Goal: Complete application form: Complete application form

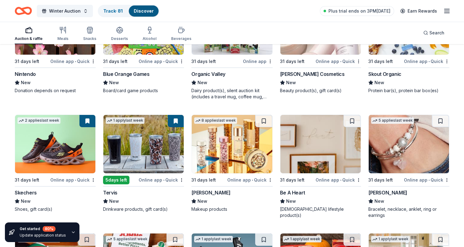
scroll to position [6745, 0]
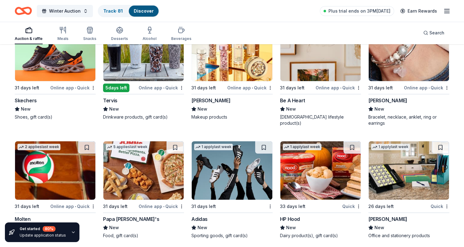
drag, startPoint x: 384, startPoint y: 203, endPoint x: 373, endPoint y: 216, distance: 16.9
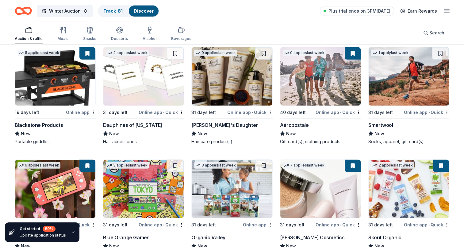
scroll to position [6500, 0]
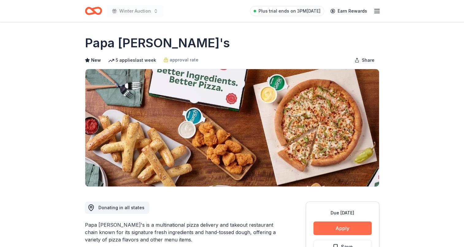
click at [345, 222] on button "Apply" at bounding box center [342, 227] width 58 height 13
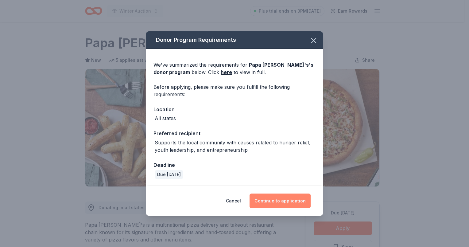
click at [278, 201] on button "Continue to application" at bounding box center [279, 200] width 61 height 15
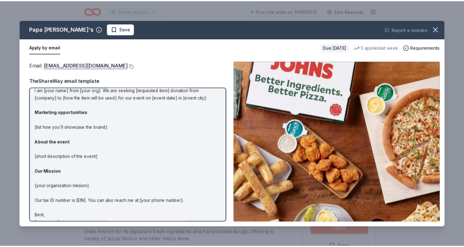
scroll to position [30, 0]
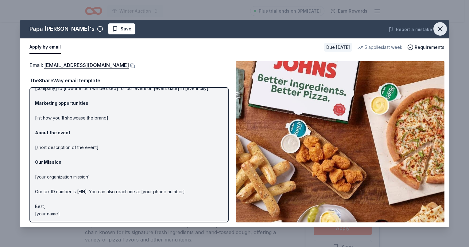
click at [439, 28] on icon "button" at bounding box center [440, 29] width 4 height 4
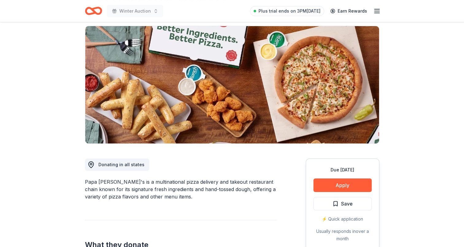
scroll to position [61, 0]
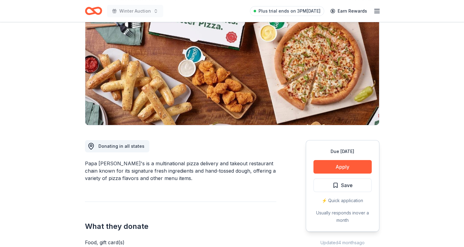
click at [343, 177] on div "Due in 31 days Apply Save ⚡️ Quick application Usually responds in over a month" at bounding box center [343, 185] width 74 height 91
click at [341, 185] on span "Save" at bounding box center [347, 185] width 12 height 8
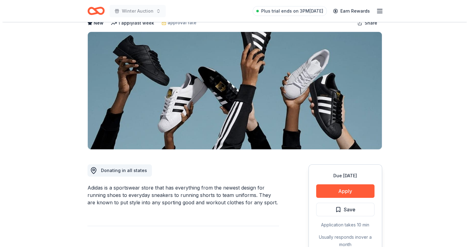
scroll to position [92, 0]
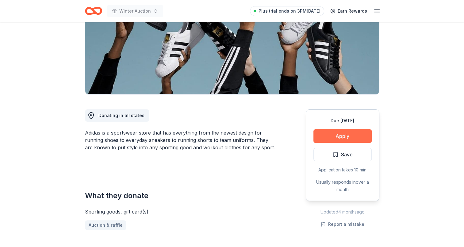
click at [345, 130] on button "Apply" at bounding box center [342, 135] width 58 height 13
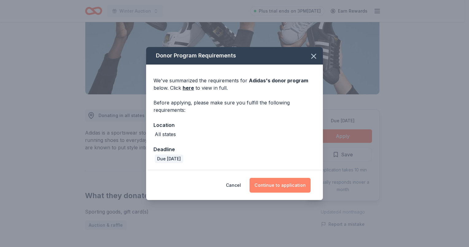
click at [286, 186] on button "Continue to application" at bounding box center [279, 185] width 61 height 15
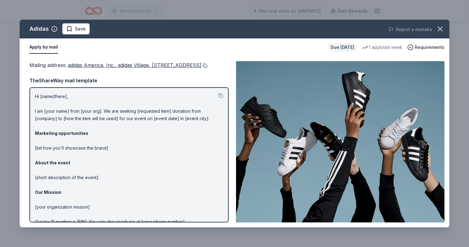
click at [201, 68] on button at bounding box center [204, 65] width 6 height 5
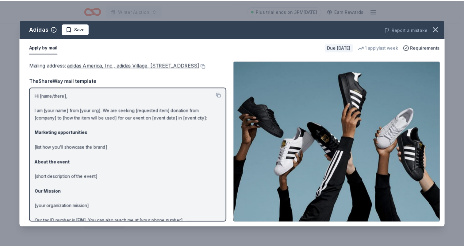
scroll to position [0, 0]
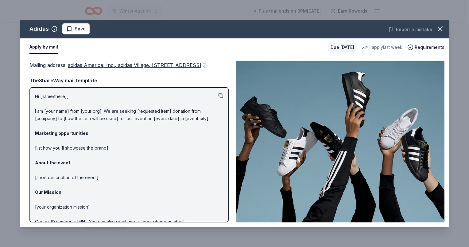
click at [446, 28] on div "Report a mistake" at bounding box center [365, 29] width 167 height 17
click at [444, 28] on button "button" at bounding box center [439, 28] width 13 height 13
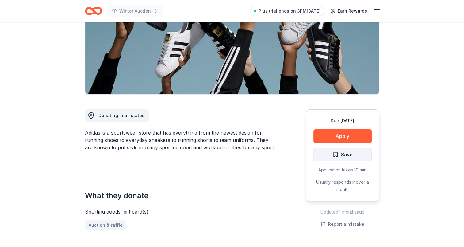
click at [333, 151] on span "Save" at bounding box center [342, 154] width 20 height 8
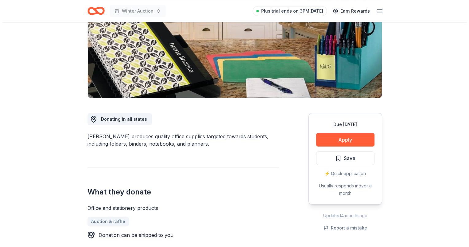
scroll to position [92, 0]
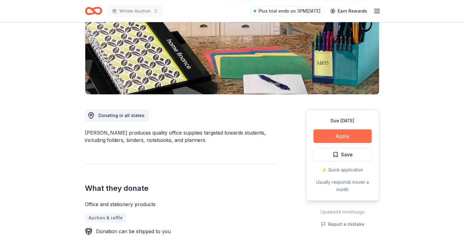
click at [337, 131] on button "Apply" at bounding box center [342, 135] width 58 height 13
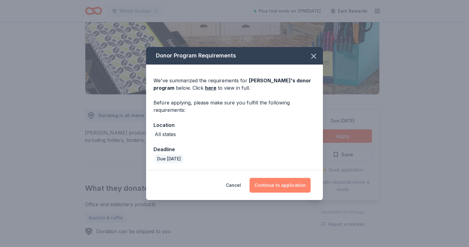
click at [273, 182] on button "Continue to application" at bounding box center [279, 185] width 61 height 15
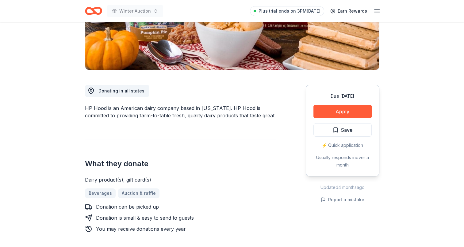
scroll to position [123, 0]
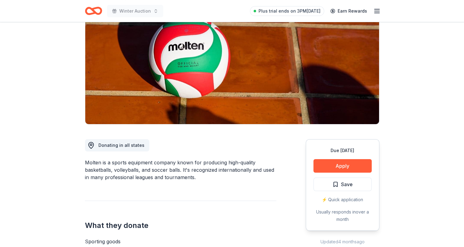
scroll to position [92, 0]
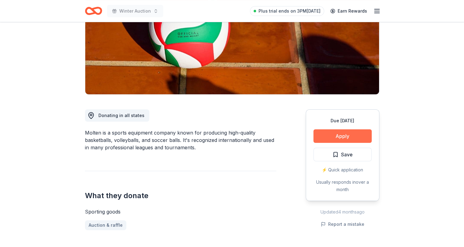
click at [343, 132] on button "Apply" at bounding box center [342, 135] width 58 height 13
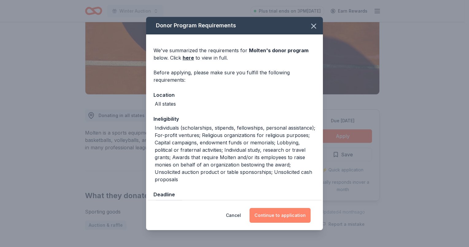
click at [298, 216] on button "Continue to application" at bounding box center [279, 215] width 61 height 15
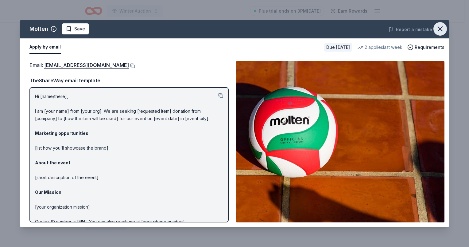
click at [442, 30] on icon "button" at bounding box center [439, 29] width 9 height 9
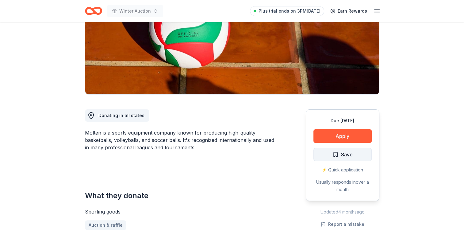
click at [348, 150] on span "Save" at bounding box center [347, 154] width 12 height 8
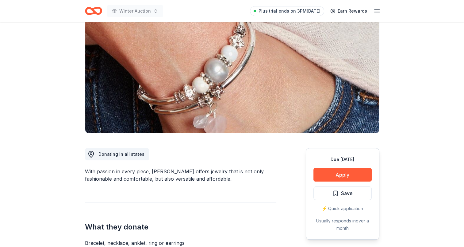
scroll to position [123, 0]
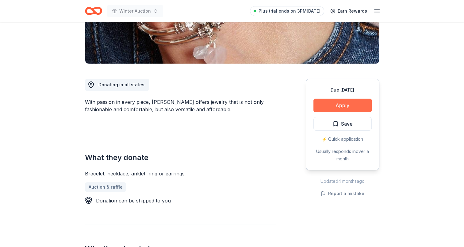
click at [344, 106] on button "Apply" at bounding box center [342, 104] width 58 height 13
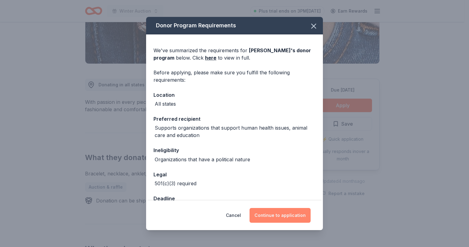
click at [278, 212] on button "Continue to application" at bounding box center [279, 215] width 61 height 15
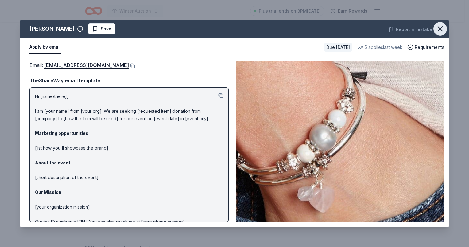
click at [439, 27] on icon "button" at bounding box center [439, 29] width 9 height 9
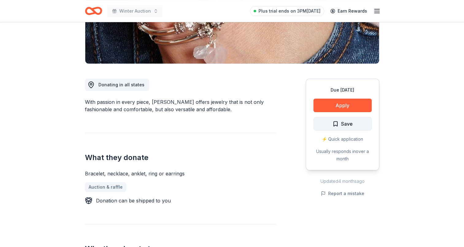
click at [339, 121] on span "Save" at bounding box center [342, 124] width 20 height 8
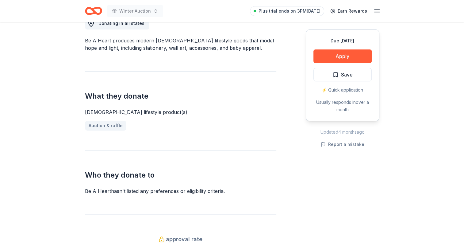
scroll to position [123, 0]
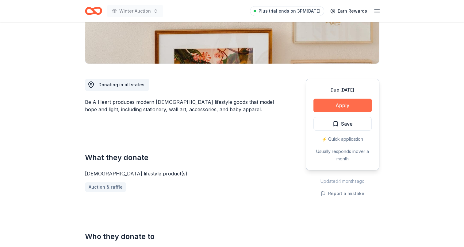
click at [346, 105] on button "Apply" at bounding box center [342, 104] width 58 height 13
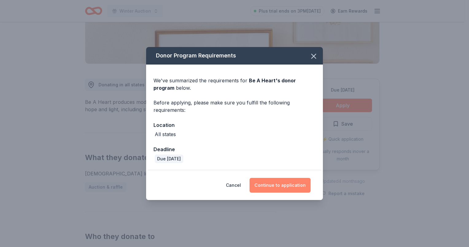
click at [272, 191] on button "Continue to application" at bounding box center [279, 185] width 61 height 15
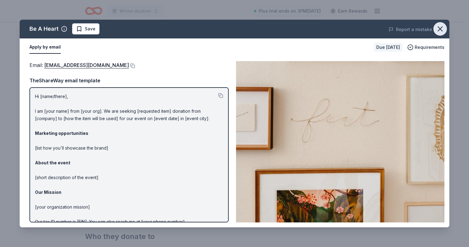
click at [442, 24] on button "button" at bounding box center [439, 28] width 13 height 13
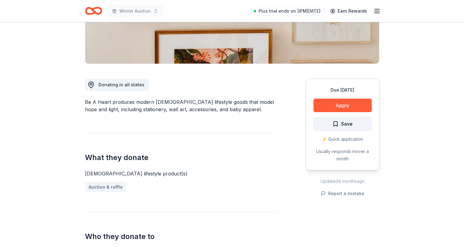
click at [347, 122] on span "Save" at bounding box center [347, 124] width 12 height 8
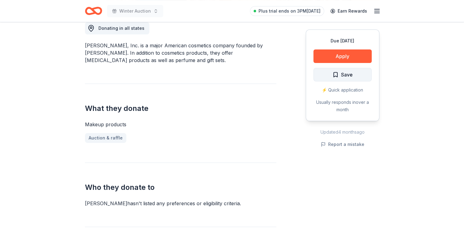
scroll to position [215, 0]
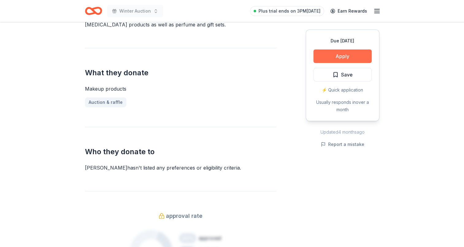
click at [346, 57] on button "Apply" at bounding box center [342, 55] width 58 height 13
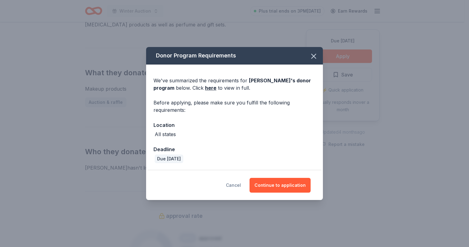
click at [234, 185] on button "Cancel" at bounding box center [233, 185] width 15 height 15
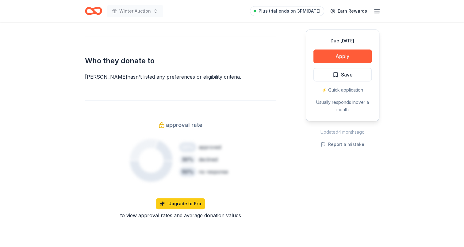
scroll to position [337, 0]
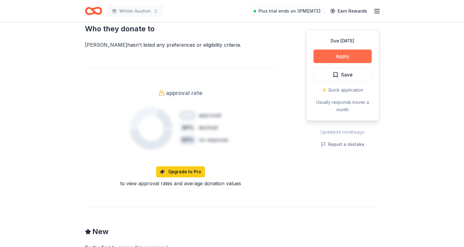
click at [347, 52] on button "Apply" at bounding box center [342, 55] width 58 height 13
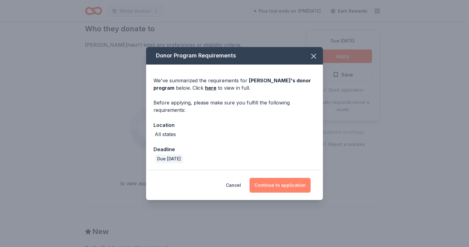
click at [274, 181] on button "Continue to application" at bounding box center [279, 185] width 61 height 15
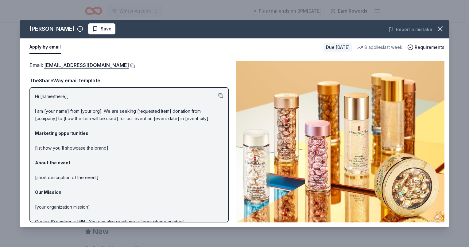
drag, startPoint x: 151, startPoint y: 50, endPoint x: 163, endPoint y: 51, distance: 11.7
click at [151, 50] on div "Apply by email" at bounding box center [173, 47] width 289 height 13
click at [442, 28] on icon "button" at bounding box center [439, 29] width 9 height 9
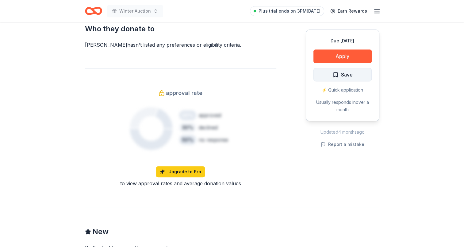
click at [335, 75] on span "Save" at bounding box center [342, 75] width 20 height 8
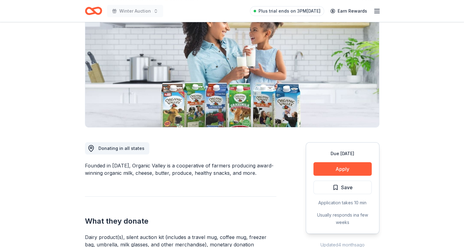
scroll to position [123, 0]
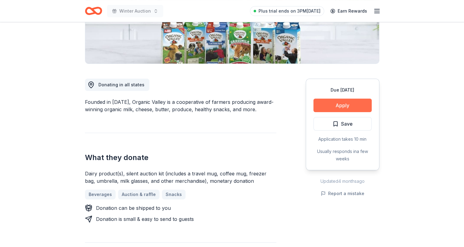
click at [346, 110] on button "Apply" at bounding box center [342, 104] width 58 height 13
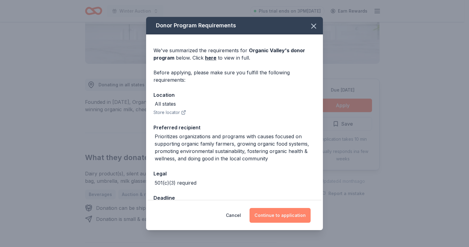
click at [283, 216] on button "Continue to application" at bounding box center [279, 215] width 61 height 15
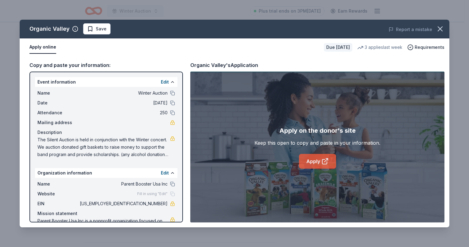
click at [325, 155] on link "Apply" at bounding box center [317, 161] width 37 height 15
click at [438, 23] on button "button" at bounding box center [439, 28] width 13 height 13
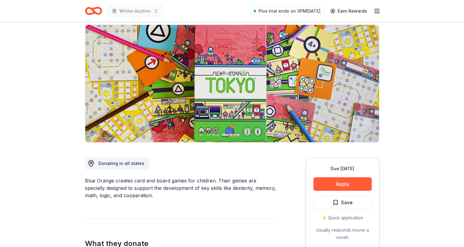
scroll to position [123, 0]
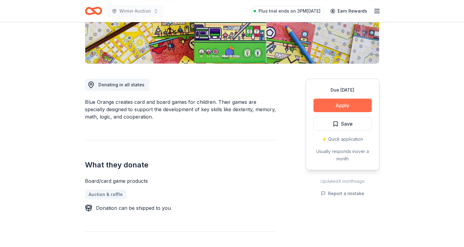
click at [339, 104] on button "Apply" at bounding box center [342, 104] width 58 height 13
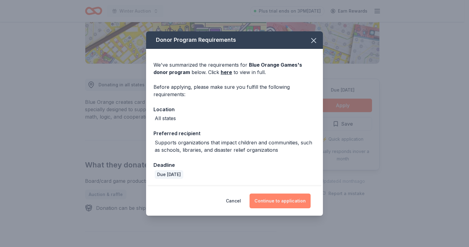
click at [275, 198] on button "Continue to application" at bounding box center [279, 200] width 61 height 15
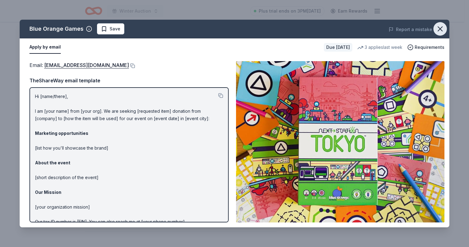
click at [441, 27] on icon "button" at bounding box center [440, 29] width 4 height 4
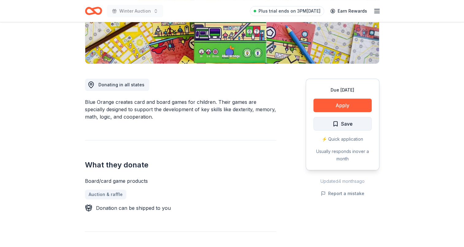
click at [341, 121] on span "Save" at bounding box center [347, 124] width 12 height 8
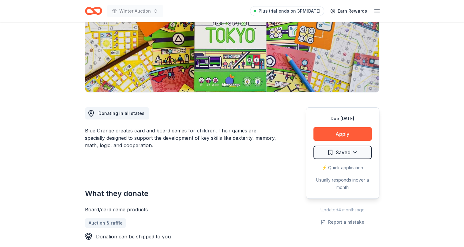
scroll to position [153, 0]
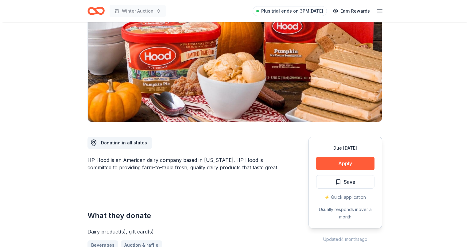
scroll to position [153, 0]
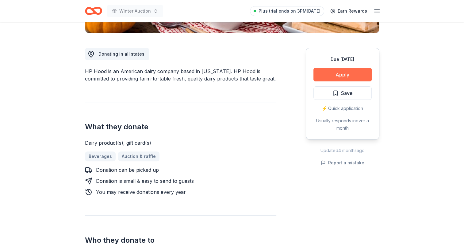
click at [350, 75] on button "Apply" at bounding box center [342, 74] width 58 height 13
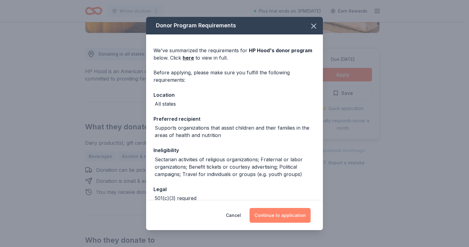
click at [278, 216] on button "Continue to application" at bounding box center [279, 215] width 61 height 15
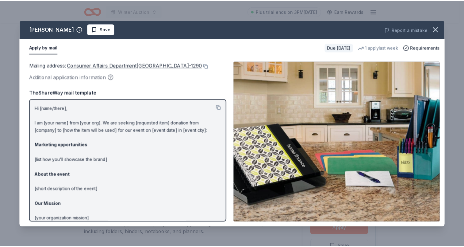
scroll to position [92, 0]
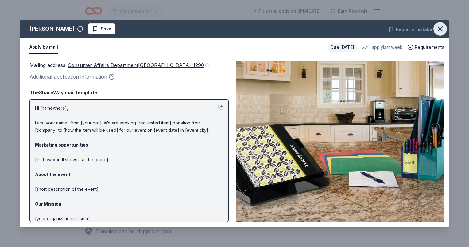
click at [442, 28] on icon "button" at bounding box center [439, 29] width 9 height 9
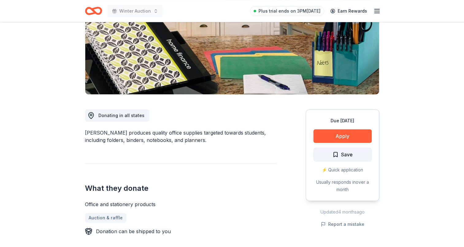
click at [342, 152] on span "Save" at bounding box center [347, 154] width 12 height 8
click at [361, 123] on div "Due in 26 days" at bounding box center [342, 120] width 58 height 7
click at [356, 135] on button "Apply" at bounding box center [342, 135] width 58 height 13
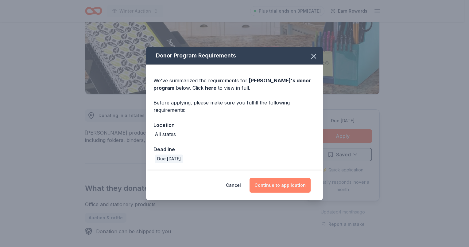
click at [277, 188] on button "Continue to application" at bounding box center [279, 185] width 61 height 15
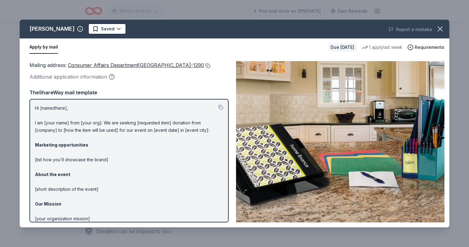
drag, startPoint x: 145, startPoint y: 64, endPoint x: 44, endPoint y: 73, distance: 102.2
click at [204, 68] on button at bounding box center [207, 65] width 6 height 5
click at [444, 29] on icon "button" at bounding box center [439, 29] width 9 height 9
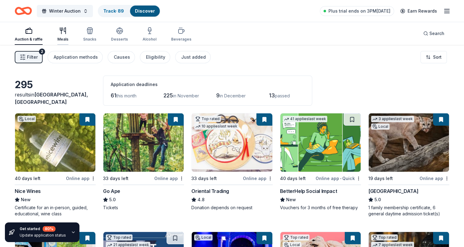
click at [64, 33] on icon "button" at bounding box center [62, 30] width 7 height 7
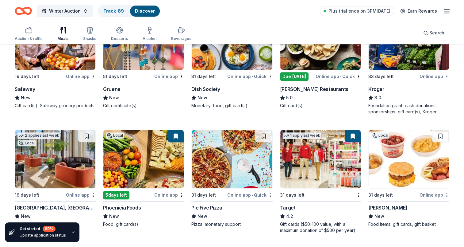
scroll to position [337, 0]
